Goal: Communication & Community: Participate in discussion

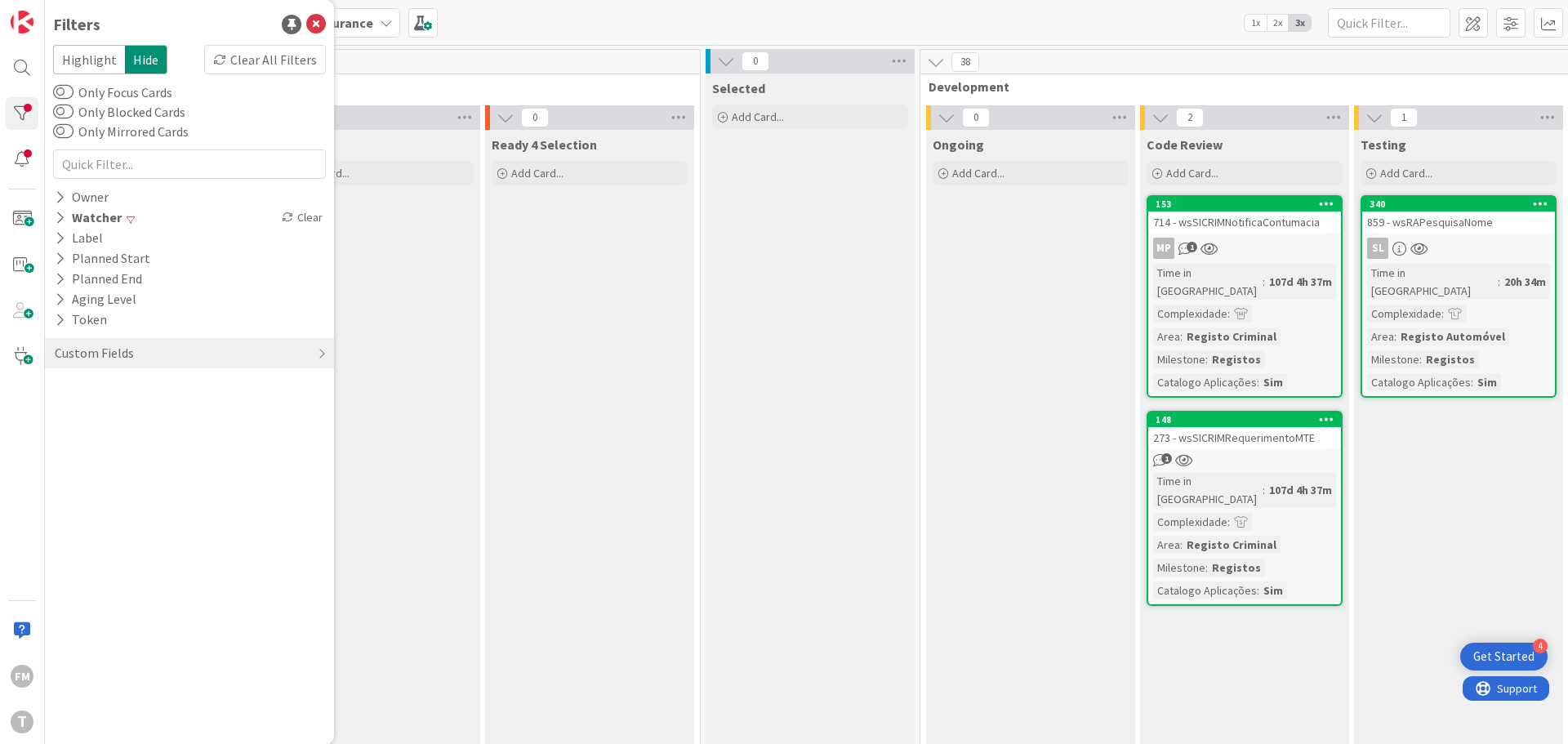
click at [1262, 262] on div "153 714 - wsSICRIMNotificaContumacia MP 1 Time in [GEOGRAPHIC_DATA] : 107d 4h 3…" at bounding box center [1245, 296] width 196 height 202
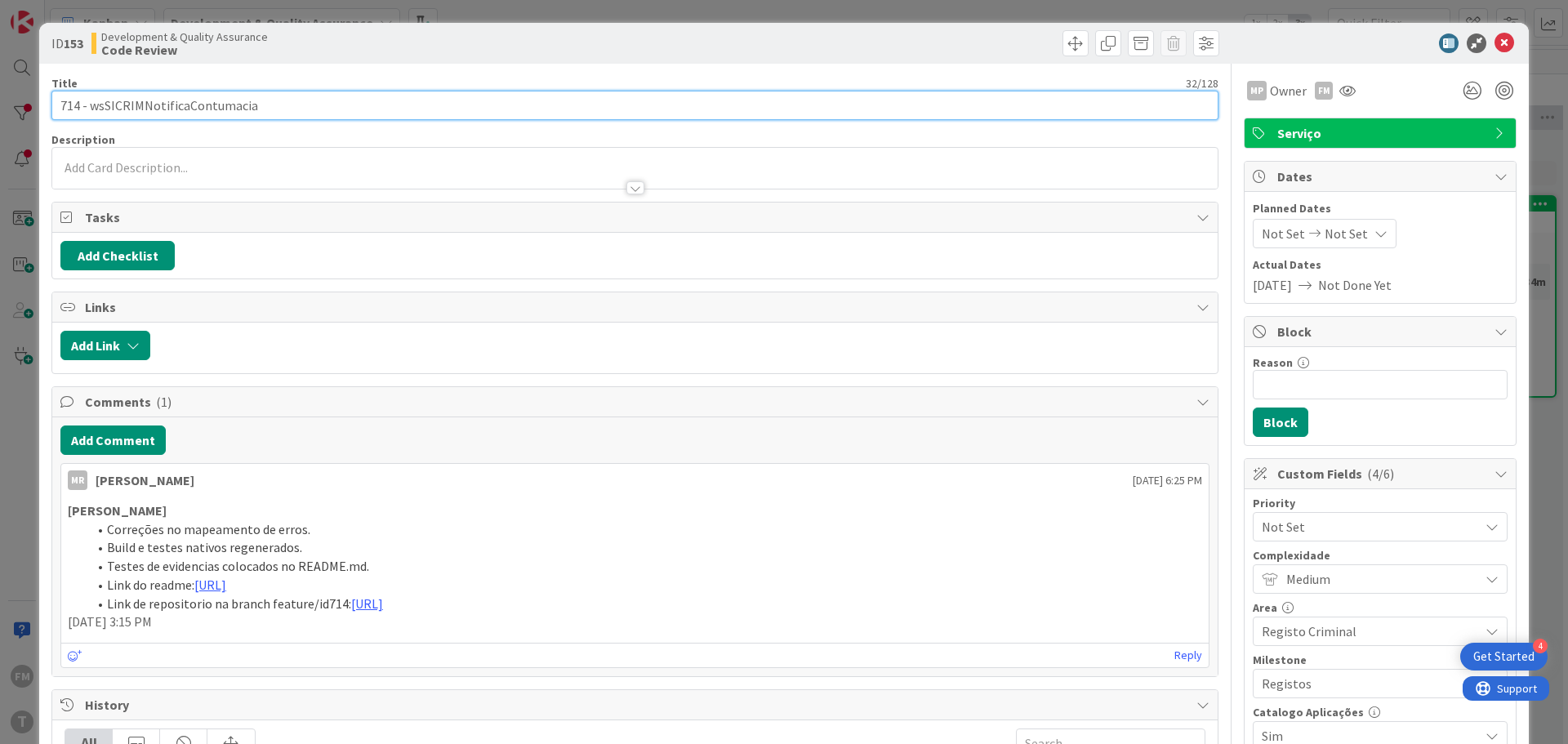
click at [218, 107] on input "714 - wsSICRIMNotificaContumacia" at bounding box center [636, 105] width 1168 height 29
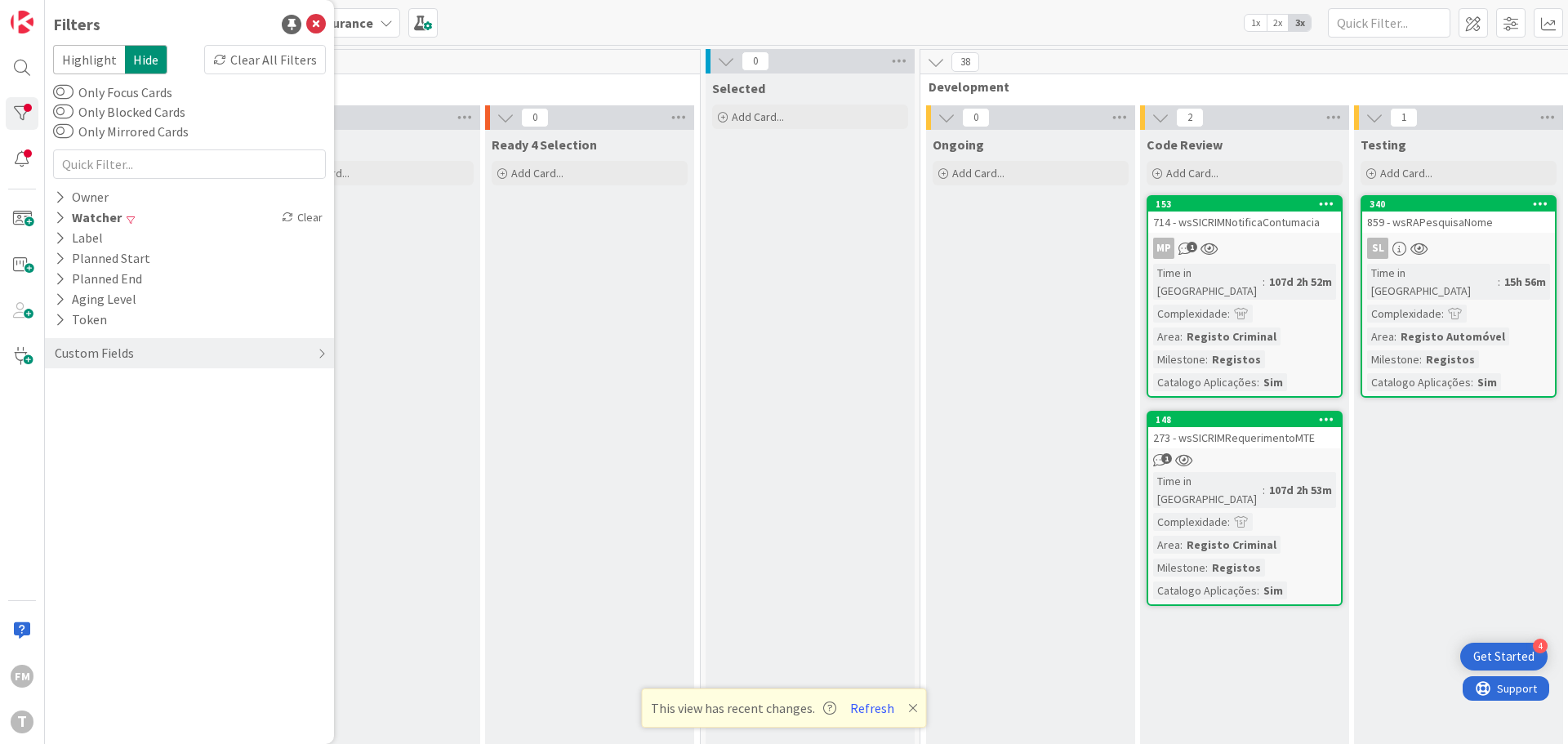
scroll to position [0, 205]
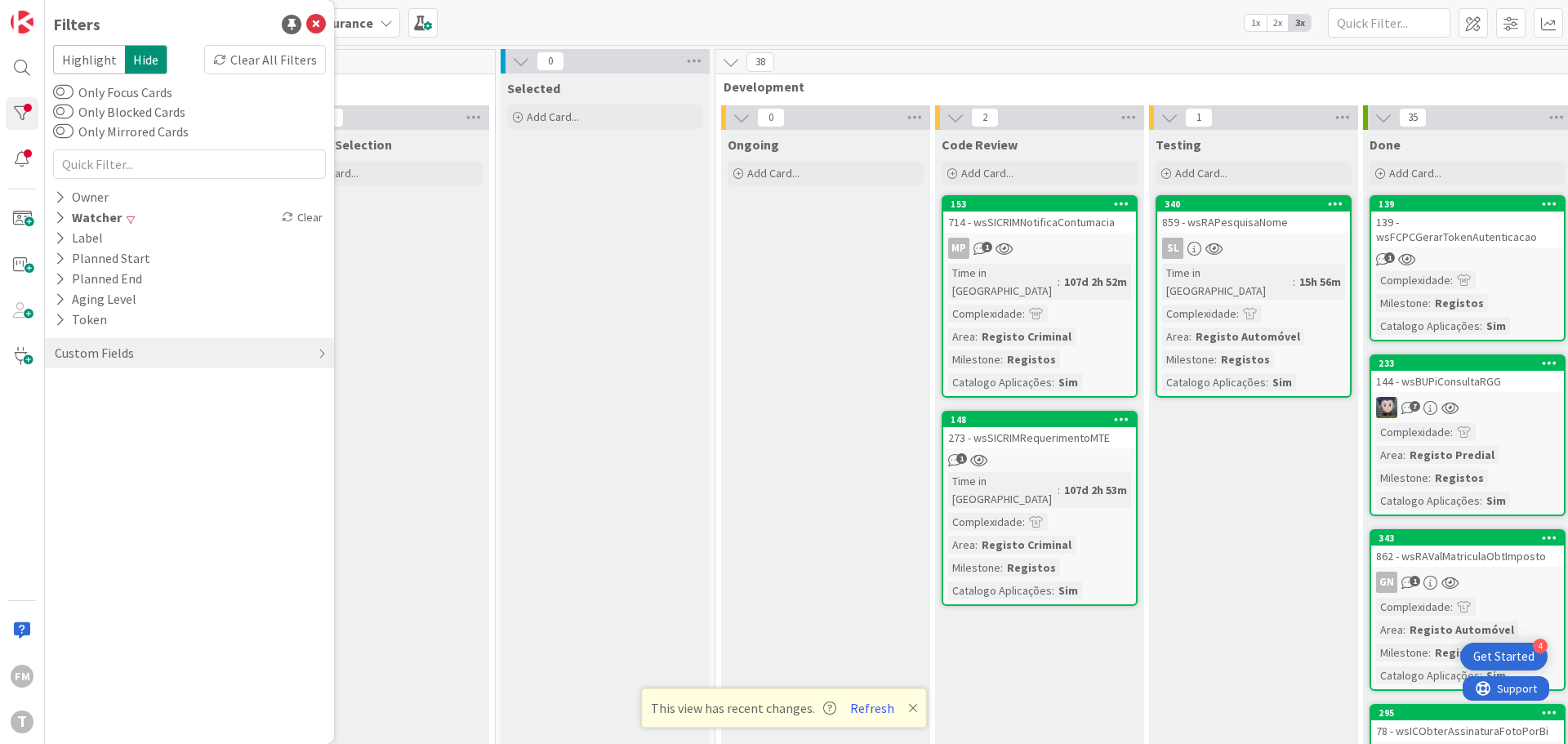
click at [1062, 236] on div "153 714 - wsSICRIMNotificaContumacia MP 1 Time in Column : 107d 2h 52m Complexi…" at bounding box center [1040, 296] width 196 height 202
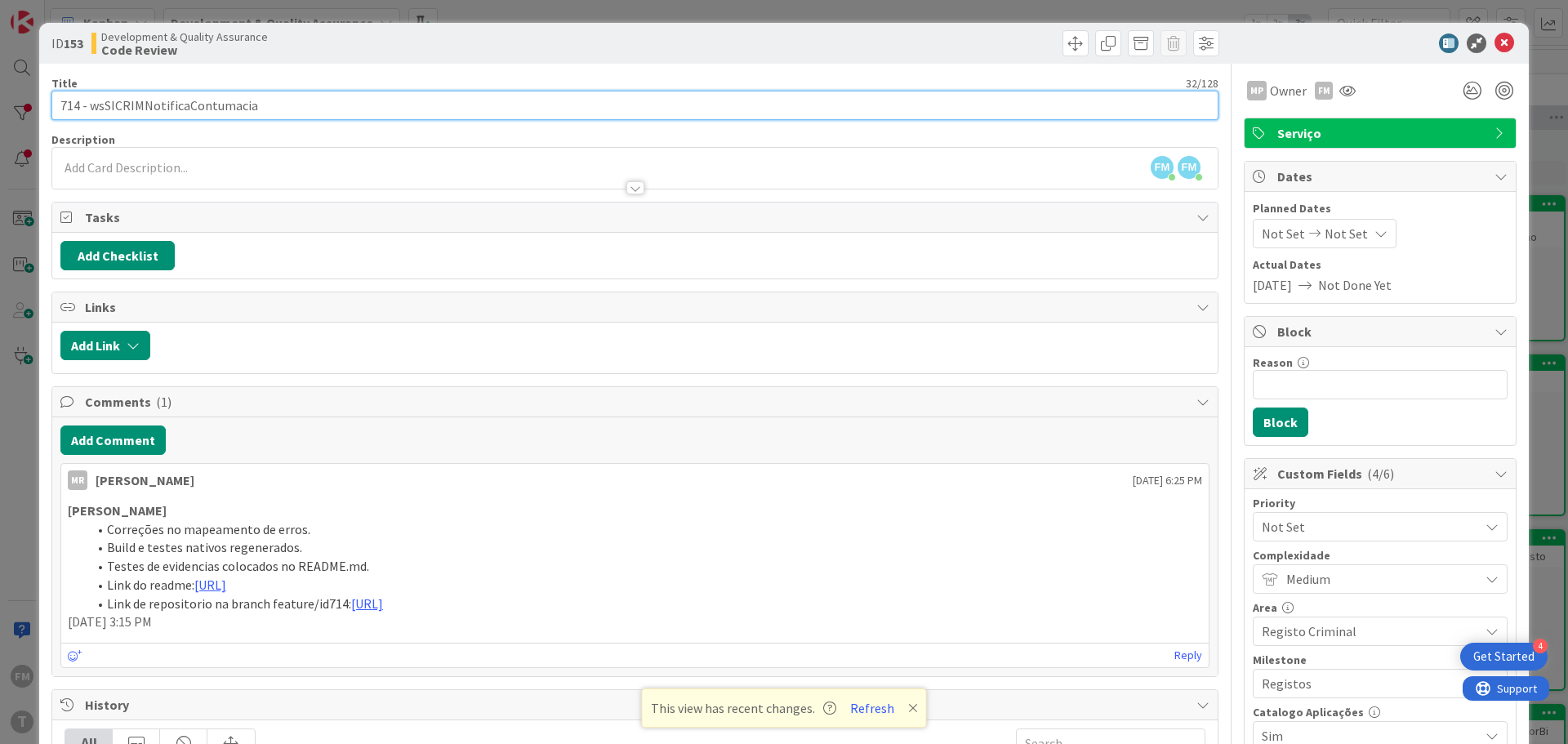
click at [216, 97] on input "714 - wsSICRIMNotificaContumacia" at bounding box center [636, 105] width 1168 height 29
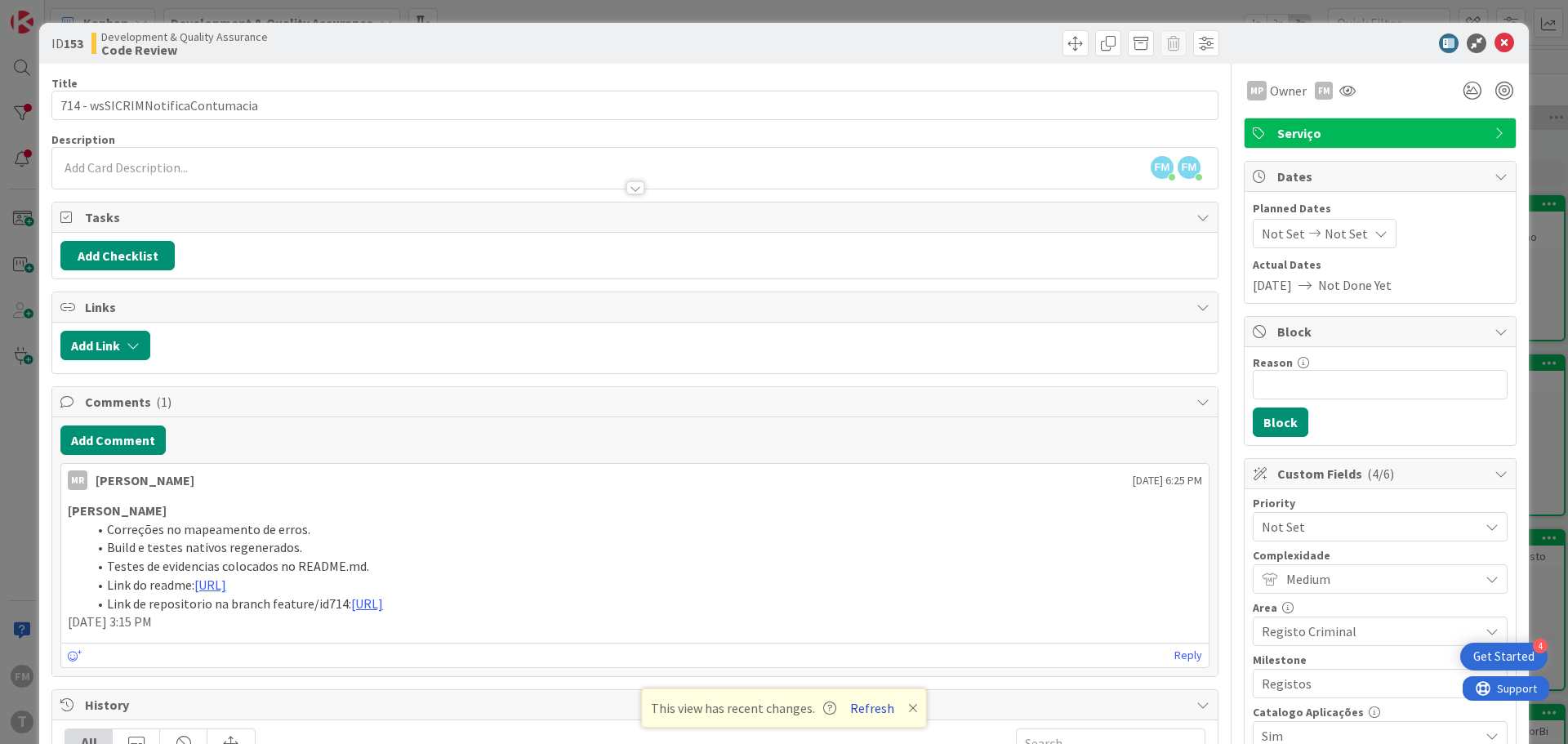
click at [869, 713] on button "Refresh" at bounding box center [872, 708] width 56 height 21
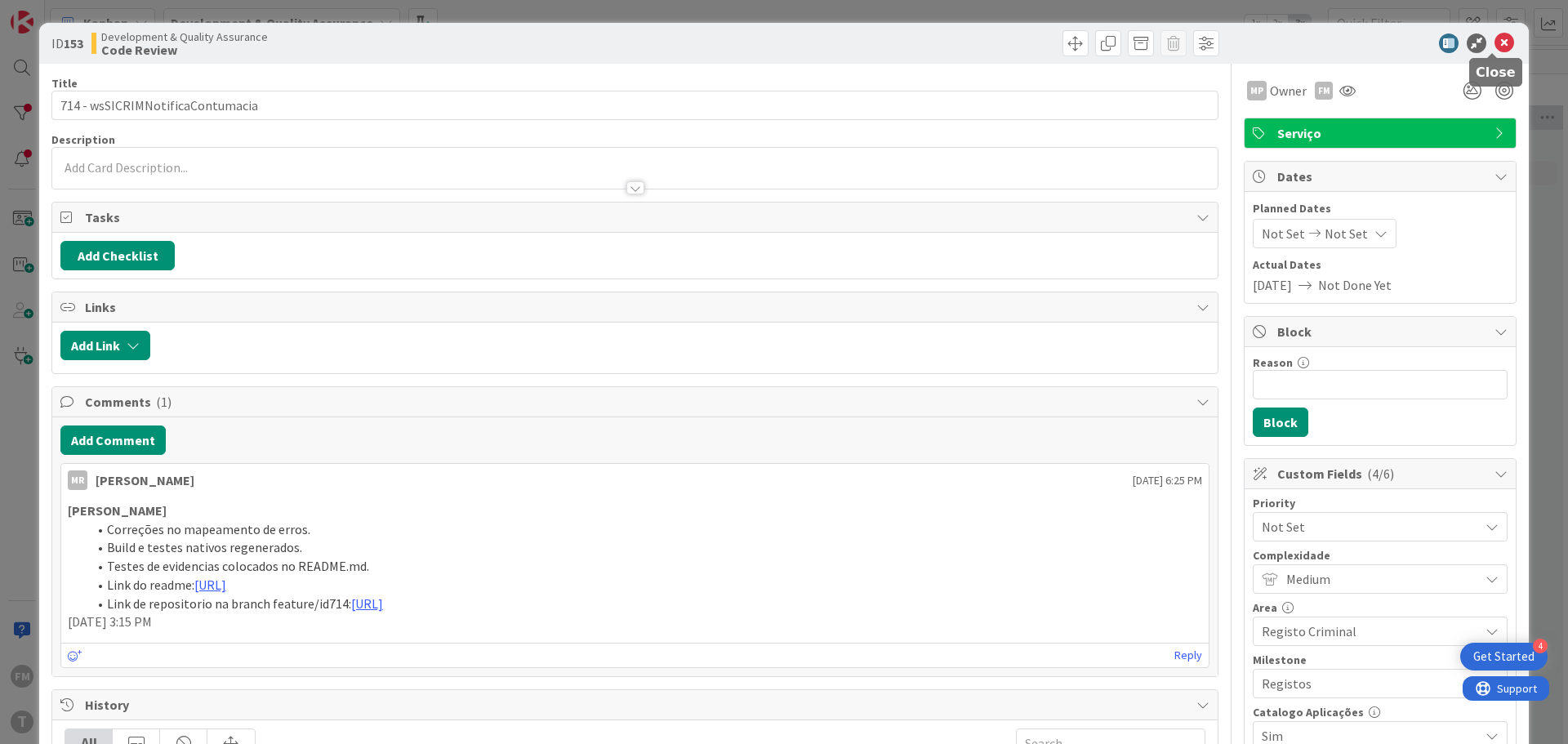
click at [1495, 40] on icon at bounding box center [1505, 43] width 20 height 20
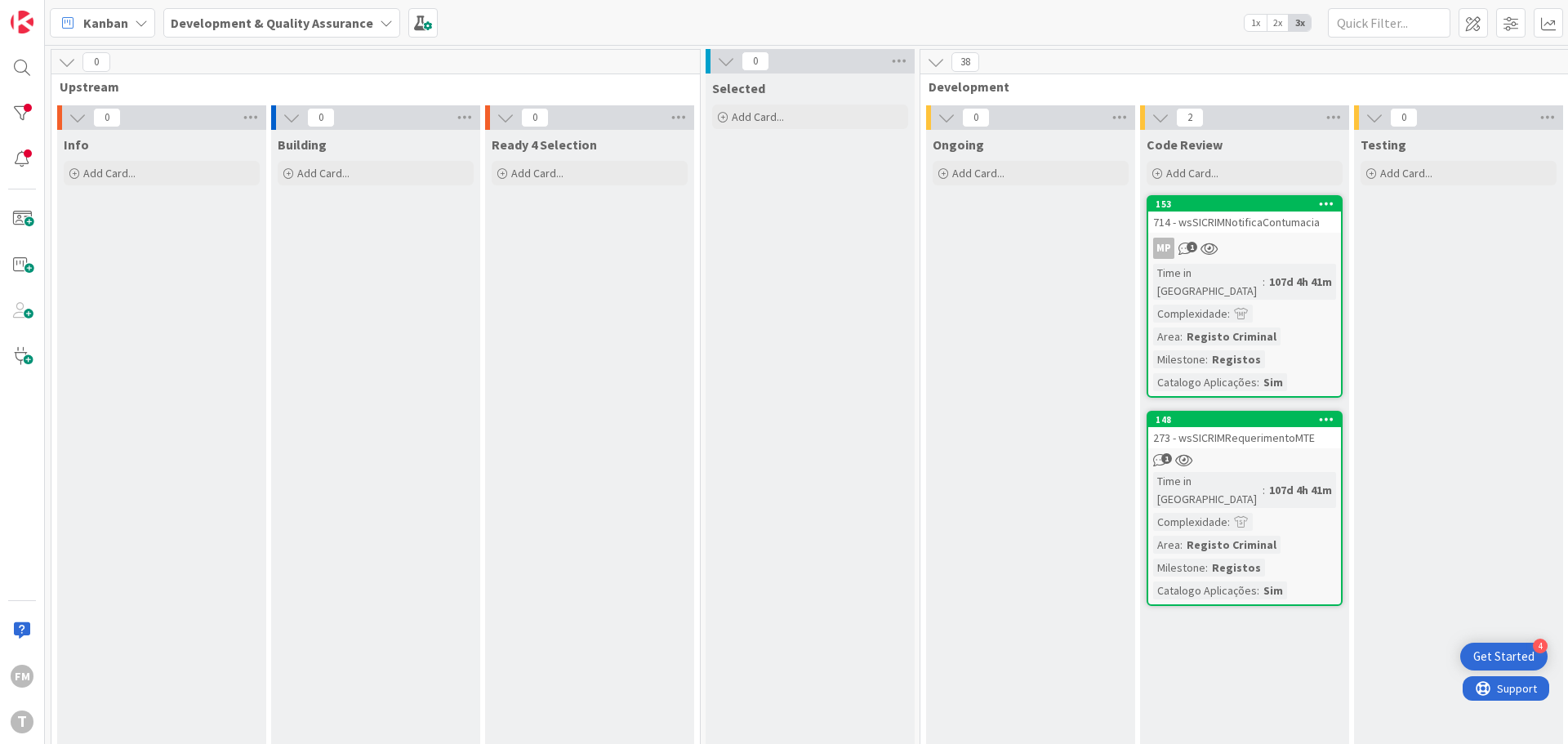
click at [1270, 432] on div "148 273 - wsSICRIMRequerimentoMTE 1 Time in Column : 107d 4h 41m Complexidade :…" at bounding box center [1245, 509] width 196 height 195
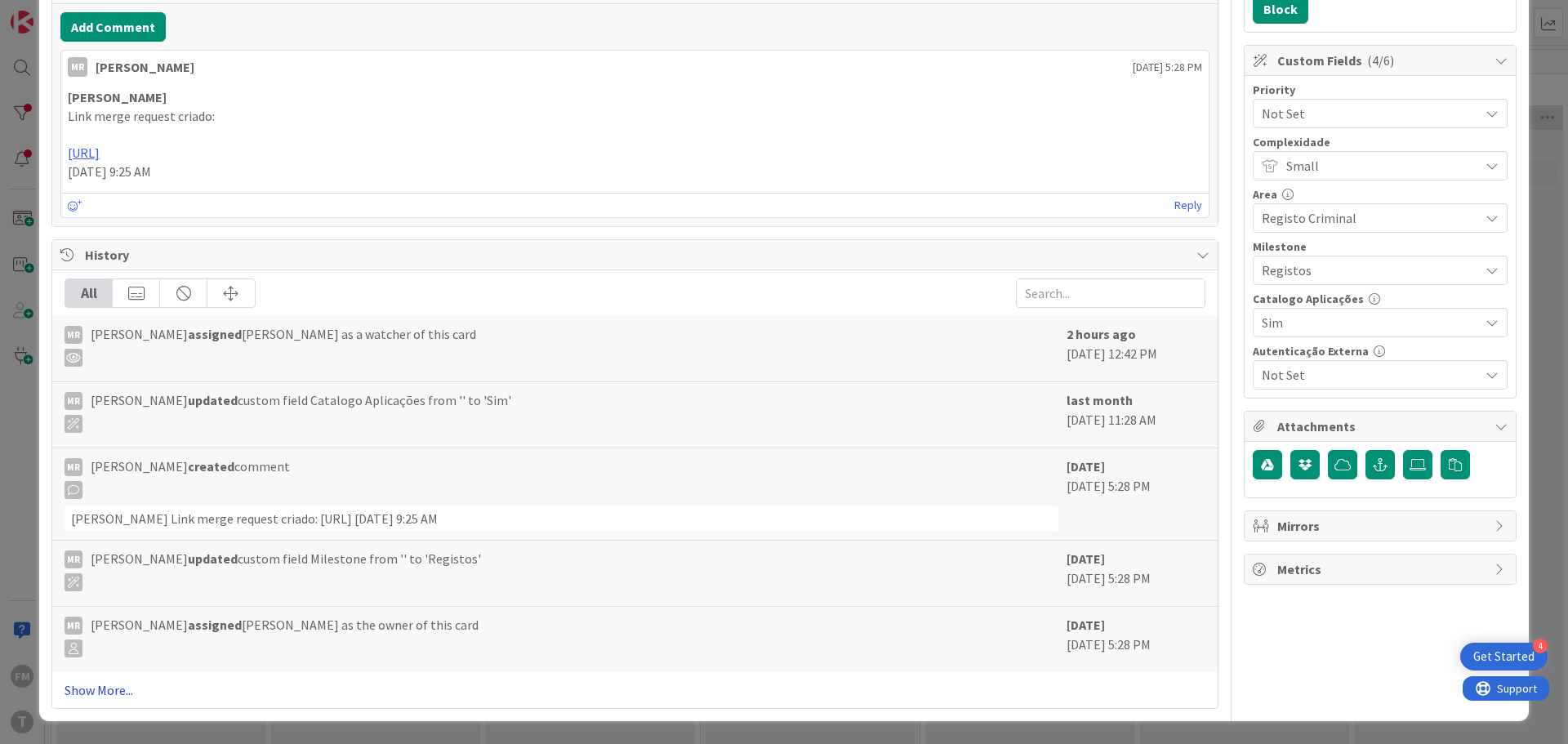
click at [99, 692] on link "Show More..." at bounding box center [635, 690] width 1141 height 20
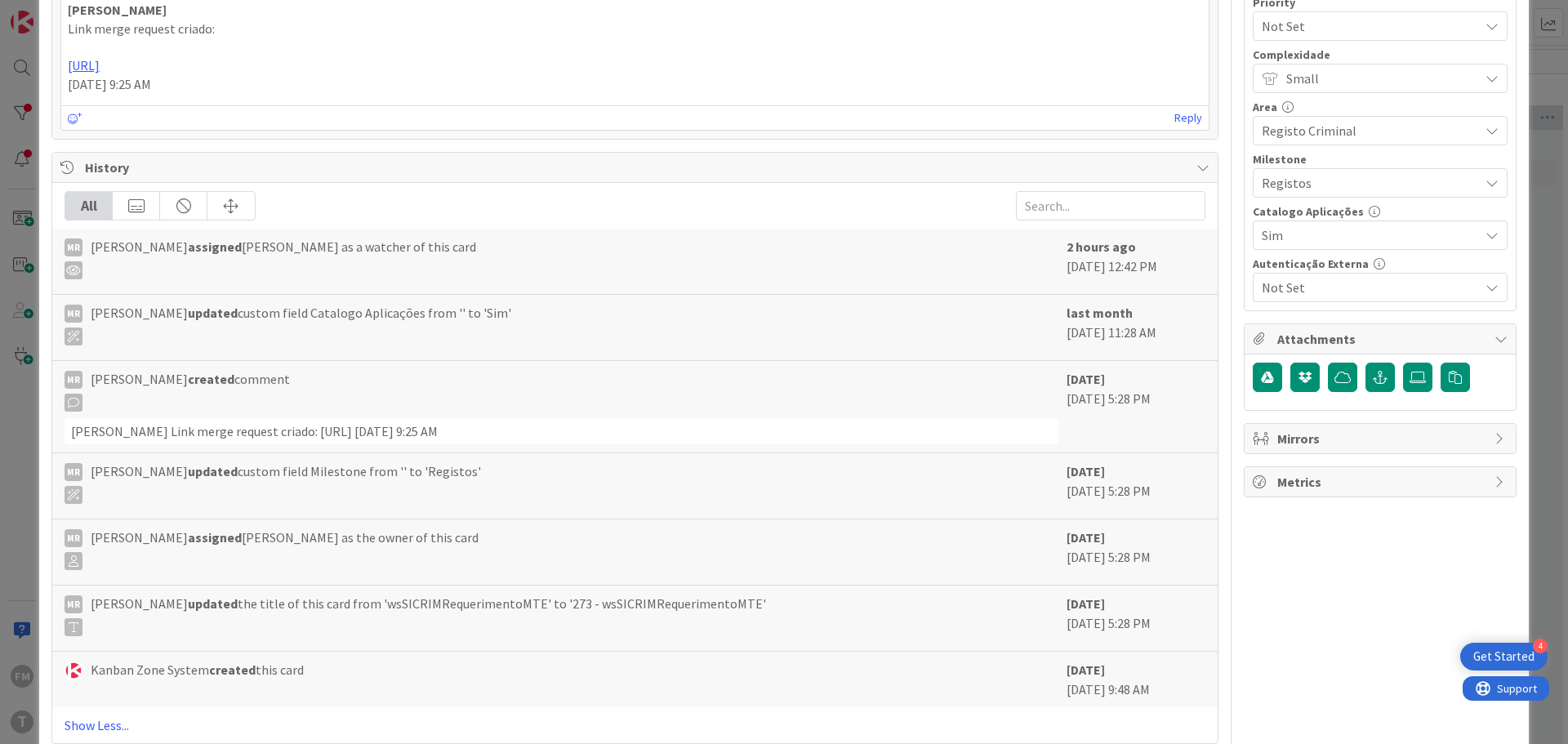
scroll to position [536, 0]
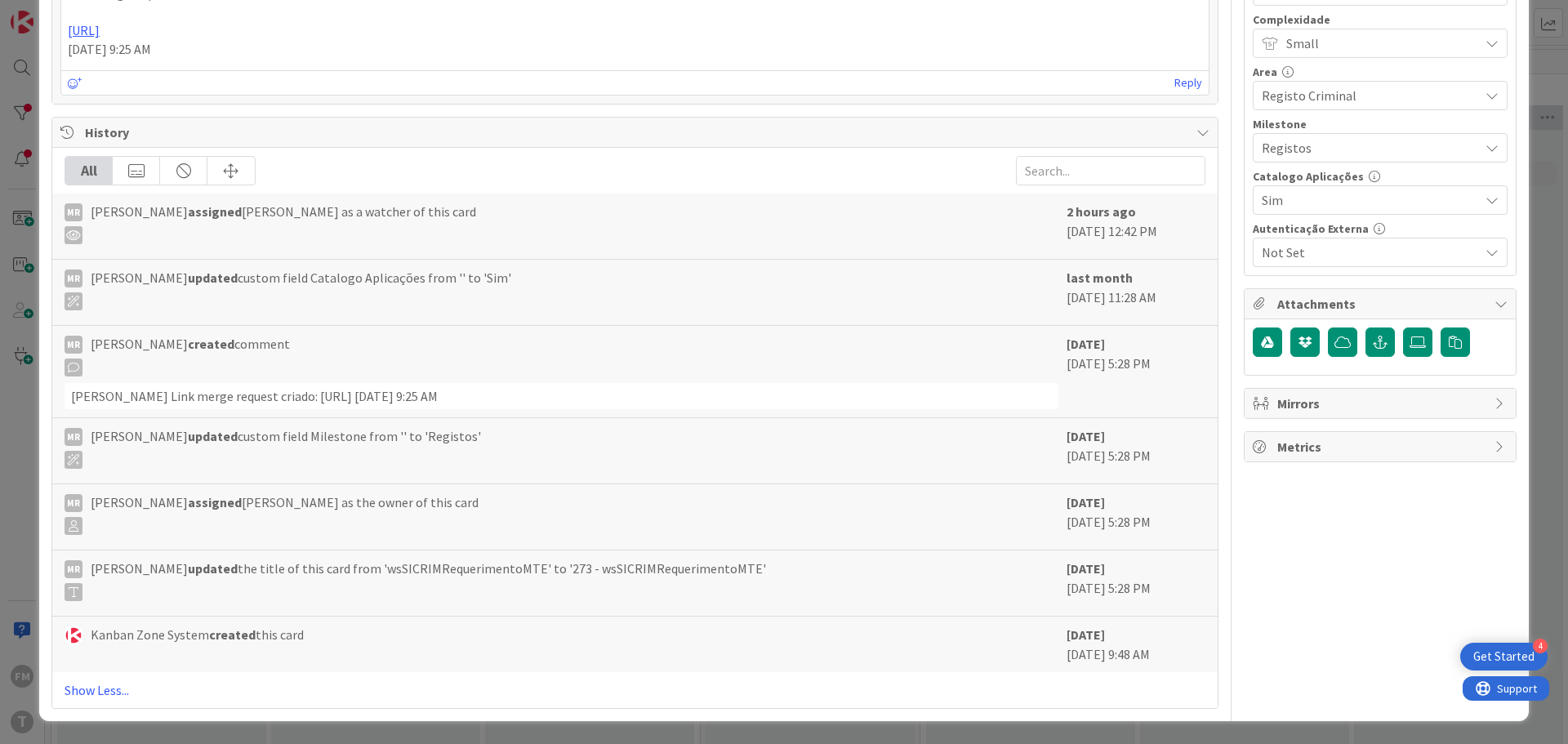
click at [72, 595] on icon at bounding box center [73, 592] width 18 height 18
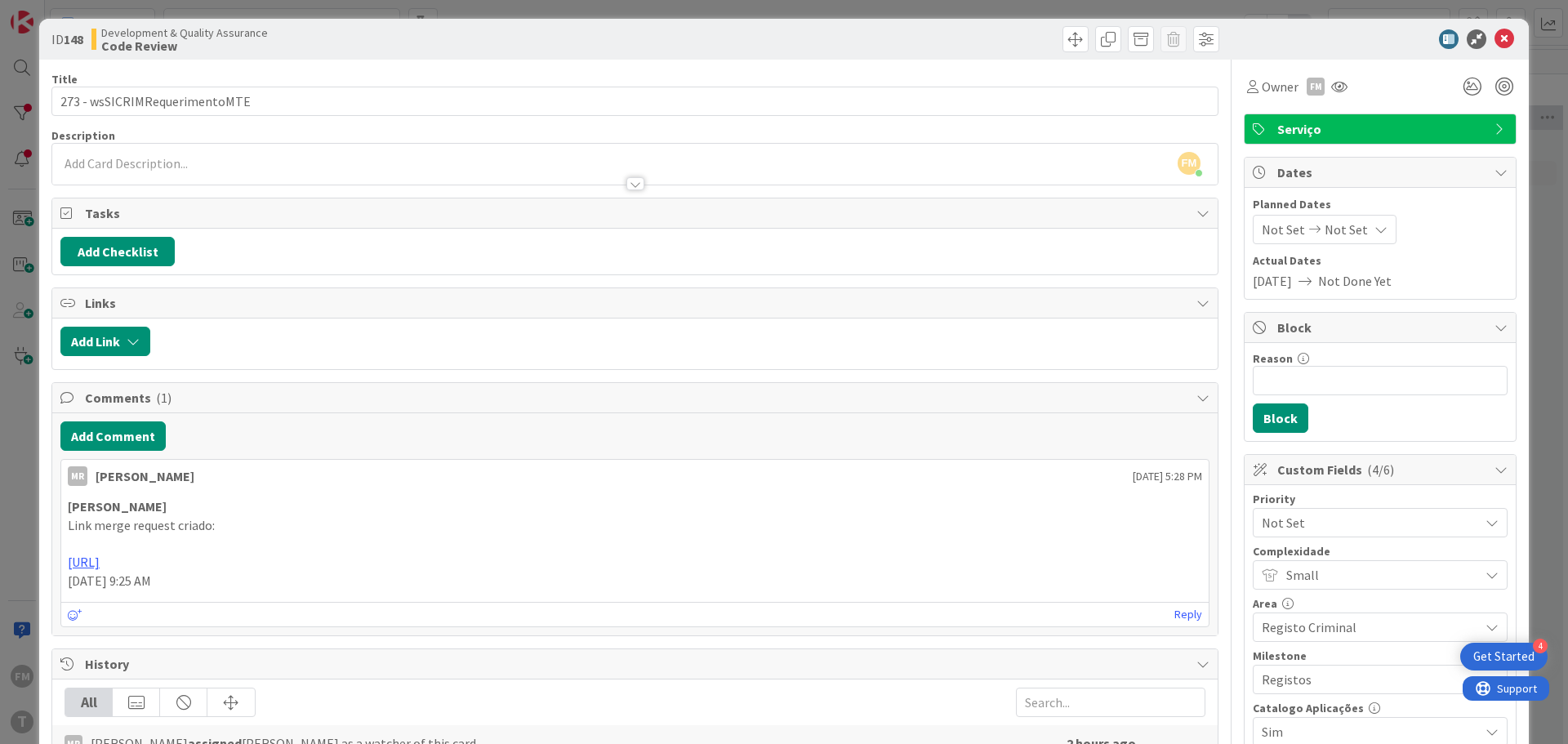
scroll to position [0, 0]
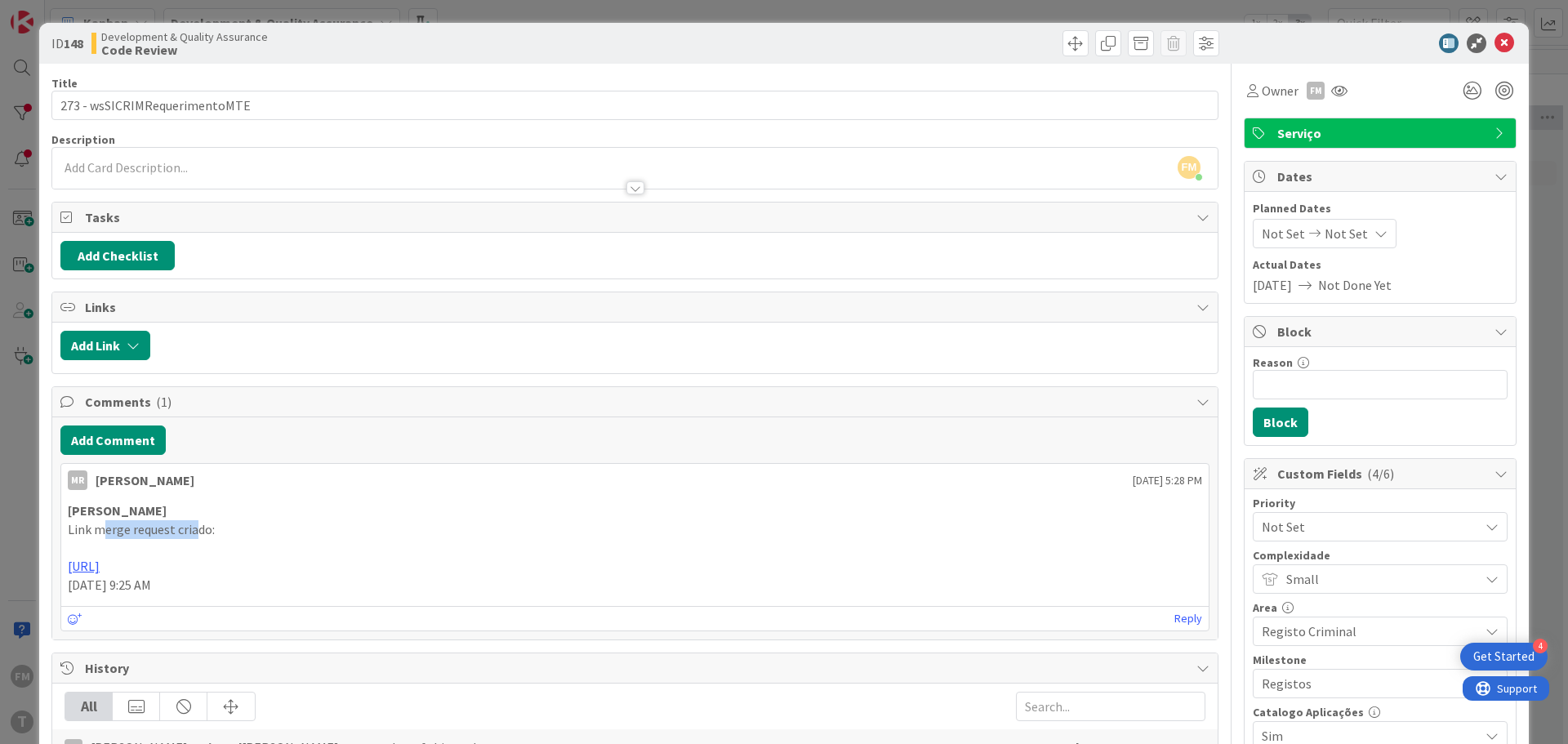
drag, startPoint x: 117, startPoint y: 530, endPoint x: 192, endPoint y: 526, distance: 75.1
click at [192, 526] on span "Link merge request criado:" at bounding box center [141, 529] width 147 height 17
click at [314, 536] on p "Link merge request criado:" at bounding box center [635, 529] width 1135 height 19
click at [1495, 48] on icon at bounding box center [1505, 43] width 20 height 20
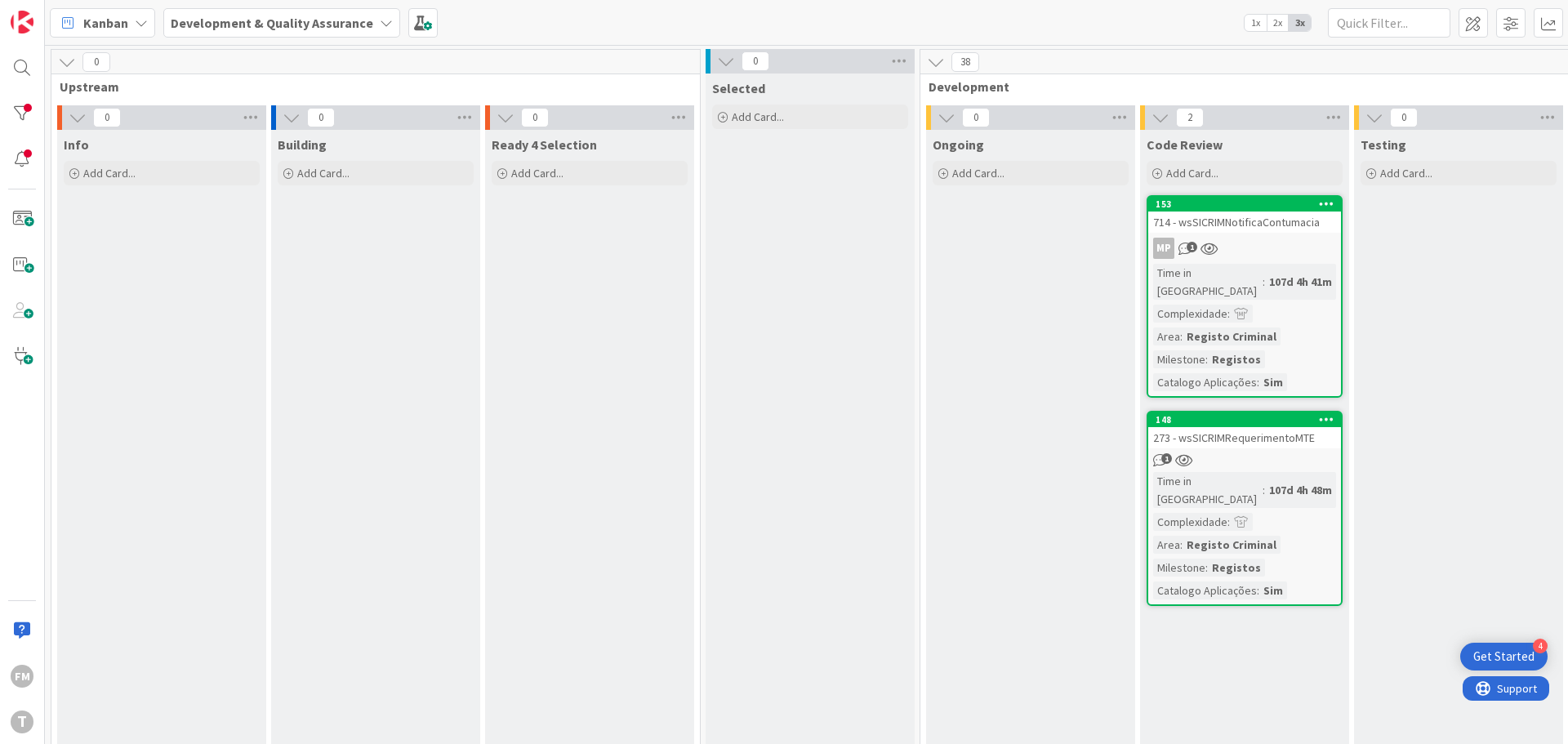
click at [1257, 453] on div "1" at bounding box center [1244, 460] width 192 height 14
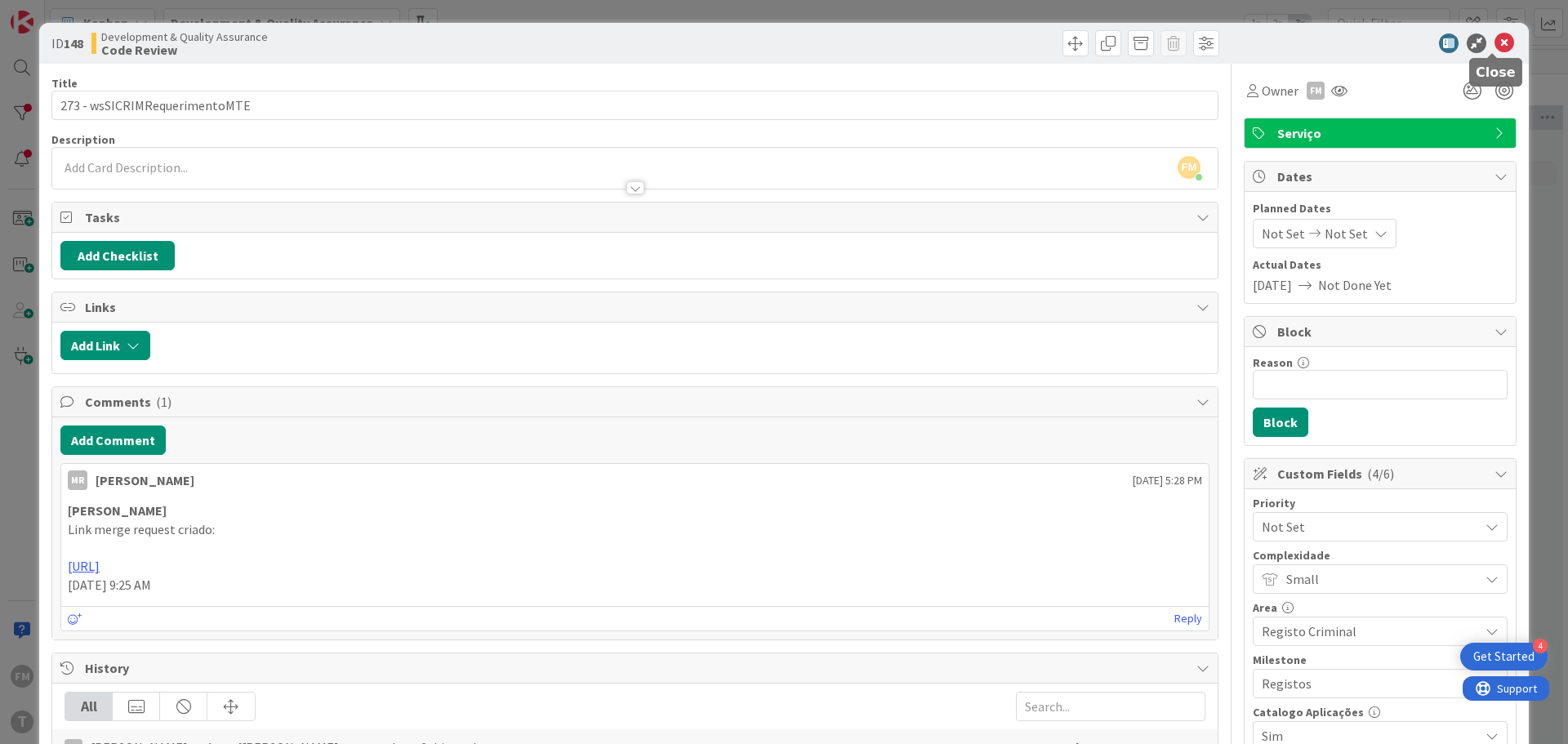
click at [1495, 48] on icon at bounding box center [1505, 43] width 20 height 20
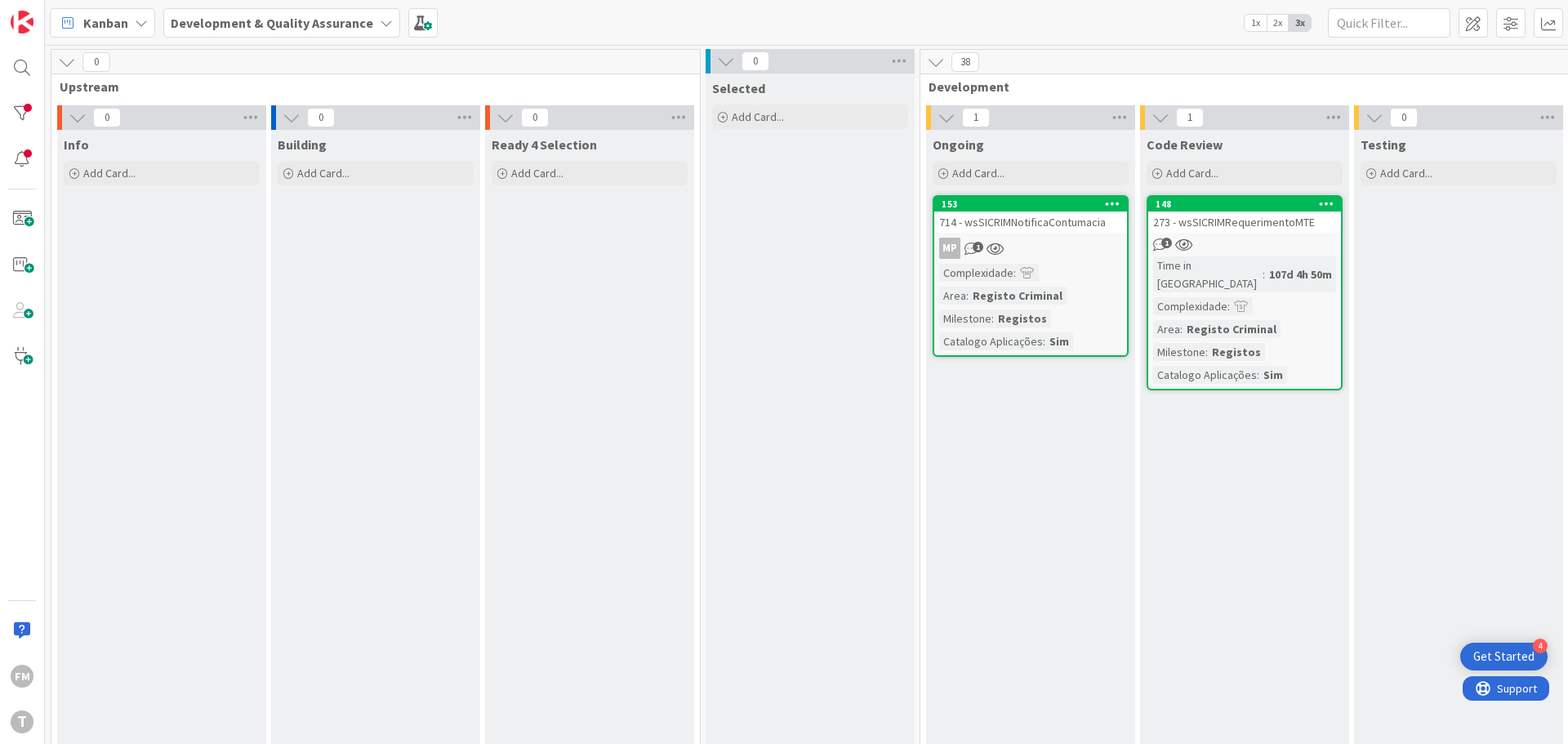
click at [1062, 228] on div "714 - wsSICRIMNotificaContumacia" at bounding box center [1030, 223] width 192 height 21
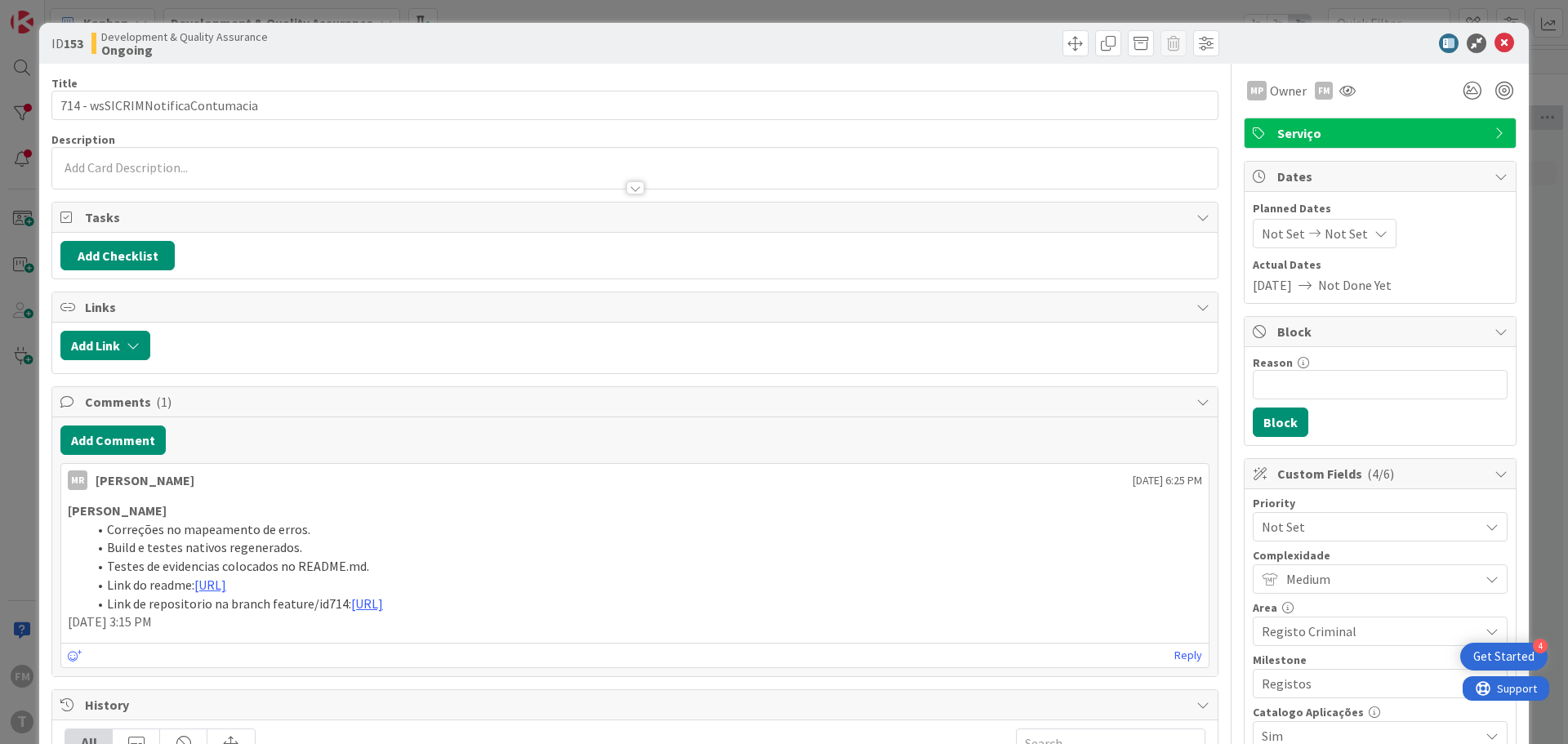
click at [125, 162] on div at bounding box center [636, 168] width 1166 height 41
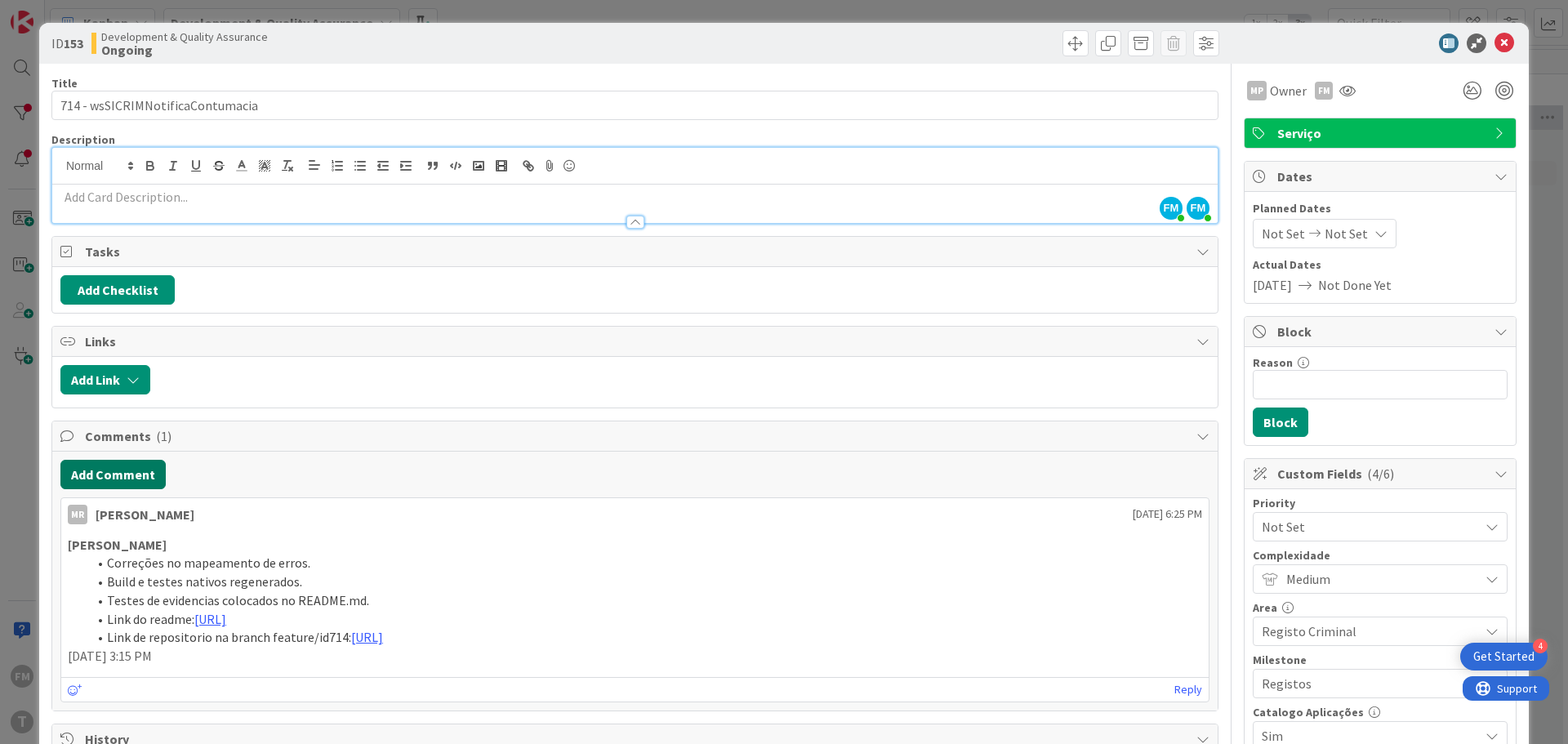
click at [105, 466] on button "Add Comment" at bounding box center [113, 475] width 105 height 29
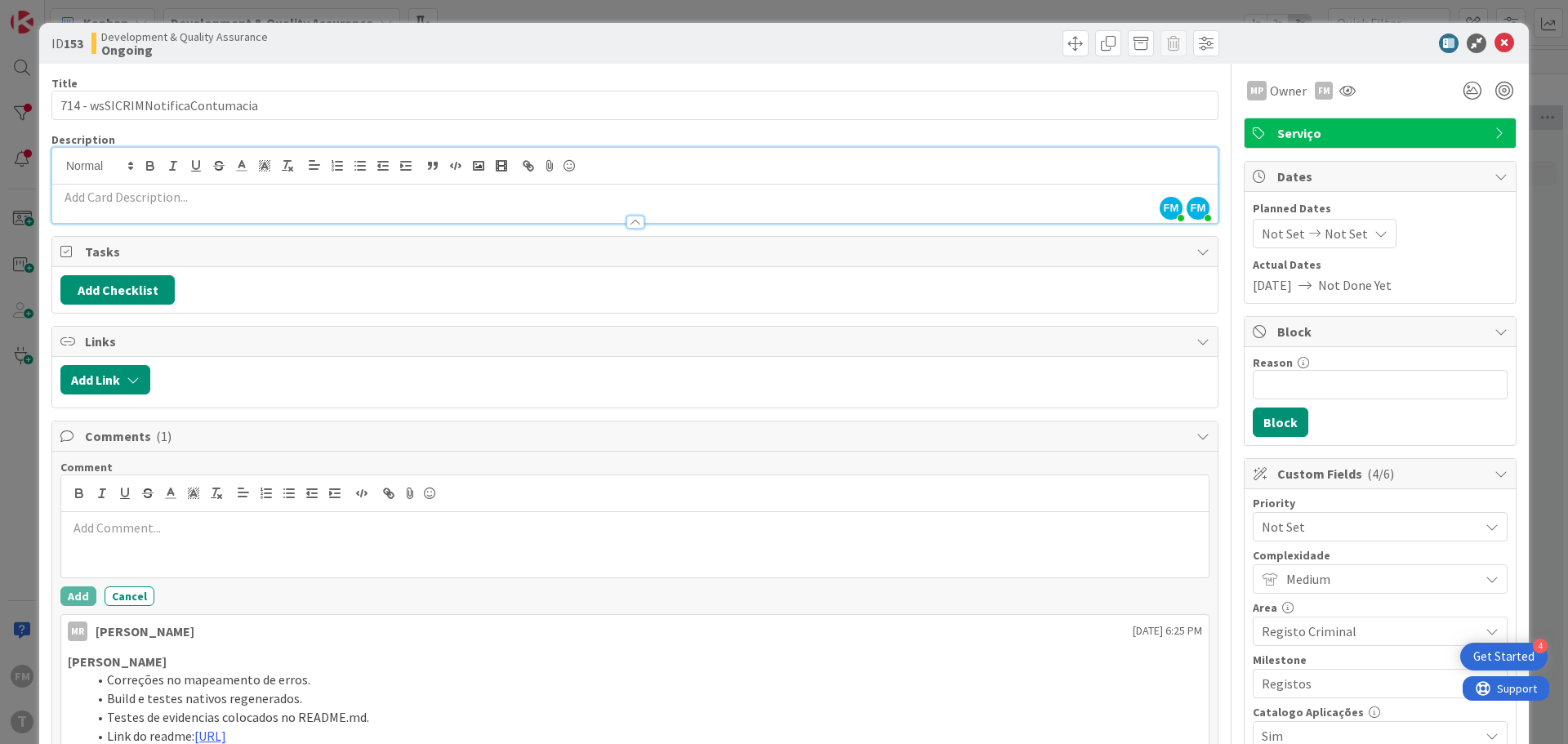
click at [143, 537] on p at bounding box center [635, 527] width 1135 height 19
click at [87, 598] on button "Add" at bounding box center [78, 597] width 36 height 20
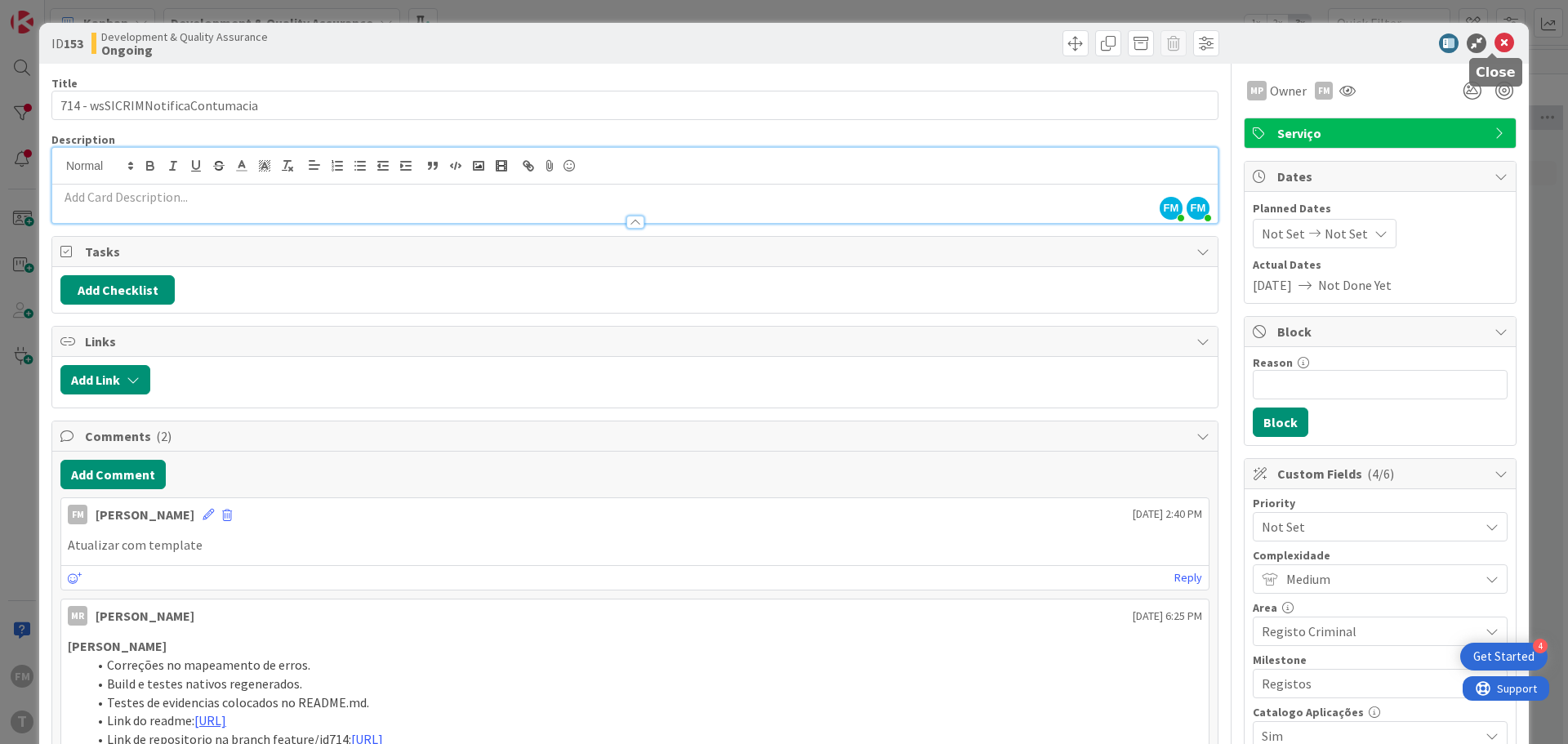
drag, startPoint x: 1495, startPoint y: 43, endPoint x: 1370, endPoint y: 84, distance: 131.6
click at [1495, 43] on icon at bounding box center [1505, 43] width 20 height 20
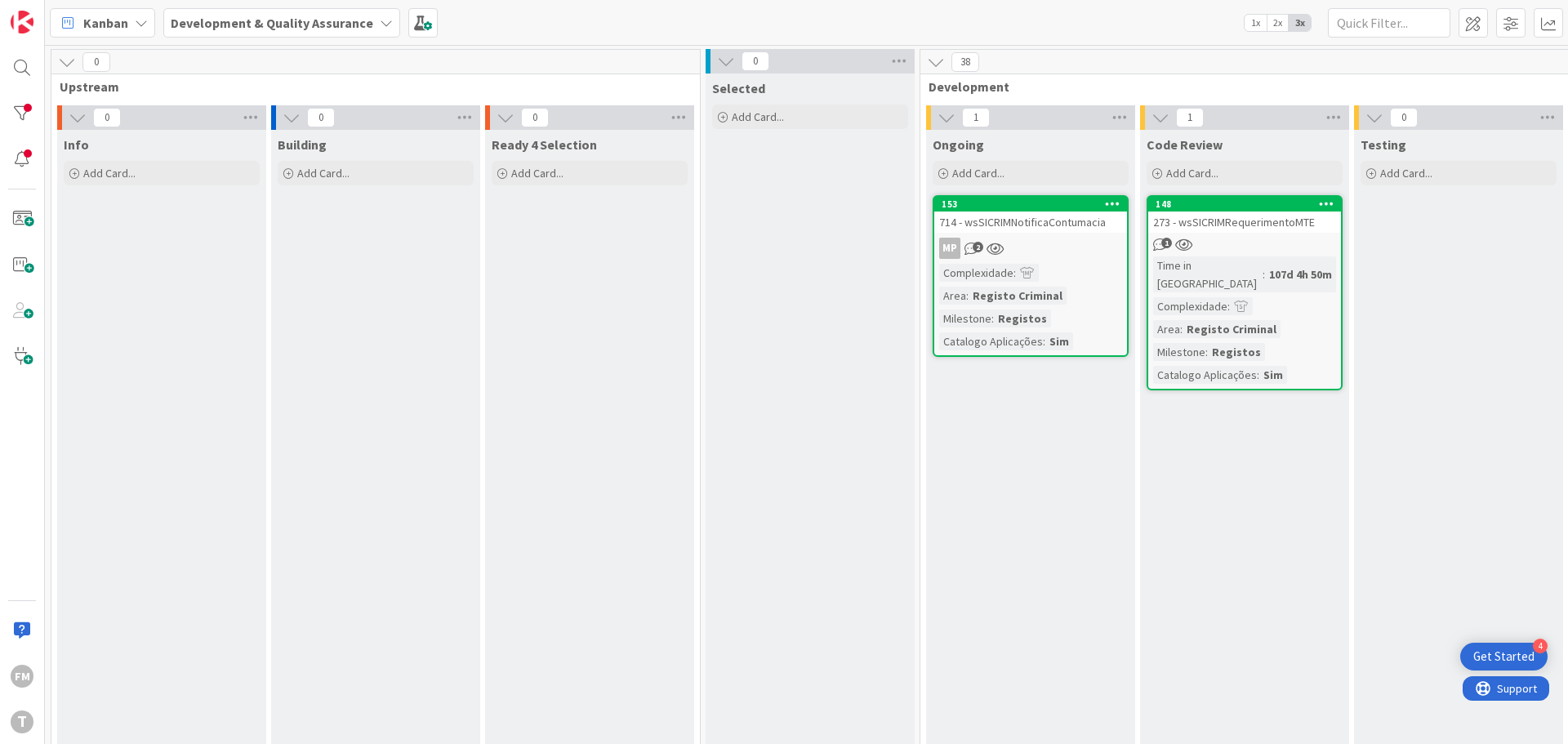
click at [1244, 234] on div "148 273 - wsSICRIMRequerimentoMTE 1 Time in Column : 107d 4h 50m Complexidade :…" at bounding box center [1245, 293] width 196 height 195
